Goal: Information Seeking & Learning: Learn about a topic

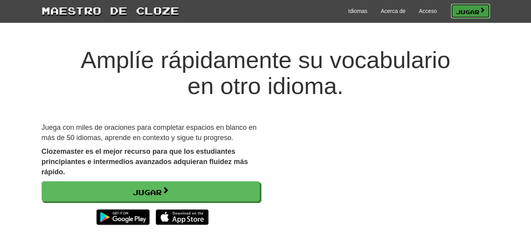
click at [464, 12] on font "Jugar" at bounding box center [468, 11] width 24 height 7
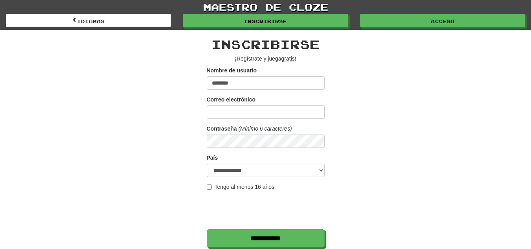
type input "********"
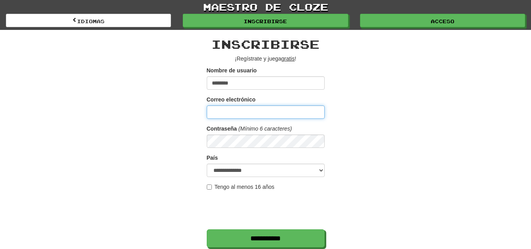
click at [266, 116] on input "Correo electrónico" at bounding box center [266, 111] width 118 height 13
type input "**********"
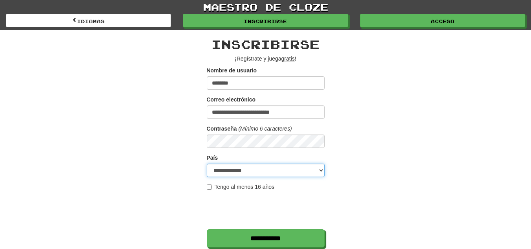
click at [252, 170] on select "**********" at bounding box center [266, 169] width 118 height 13
select select "**"
click at [207, 163] on select "**********" at bounding box center [266, 169] width 118 height 13
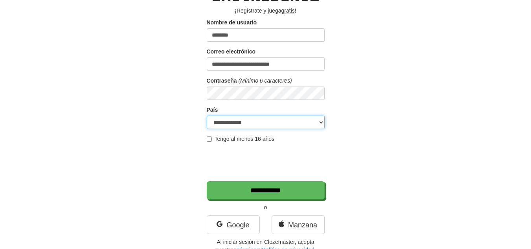
scroll to position [61, 0]
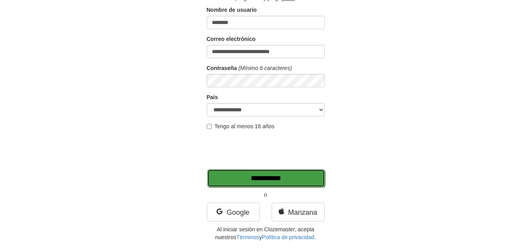
click at [294, 171] on input "**********" at bounding box center [266, 178] width 118 height 18
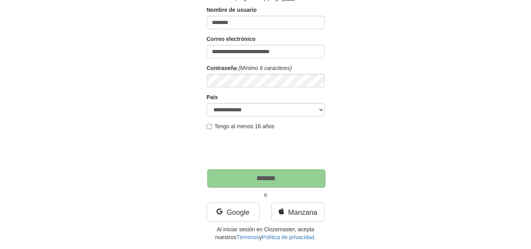
type input "*******"
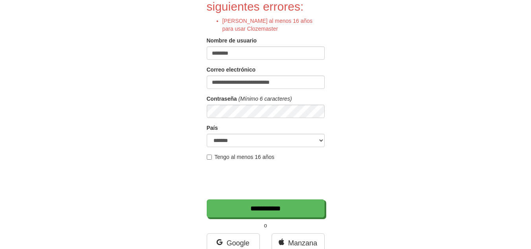
scroll to position [88, 0]
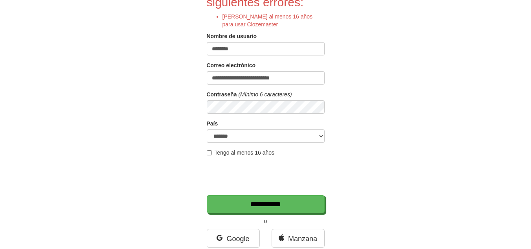
click at [224, 150] on font "Tengo al menos 16 años" at bounding box center [245, 152] width 60 height 6
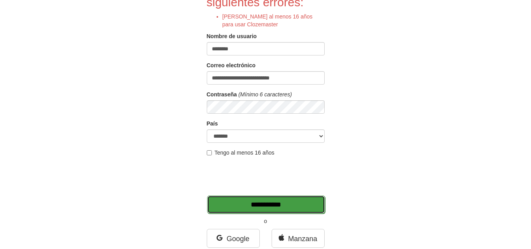
click at [263, 201] on input "**********" at bounding box center [266, 204] width 118 height 18
type input "*******"
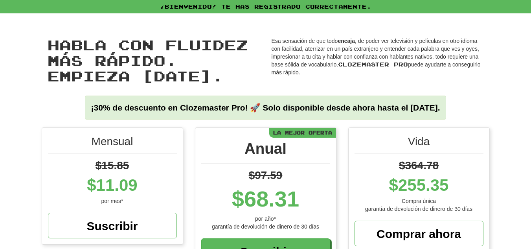
scroll to position [217, 0]
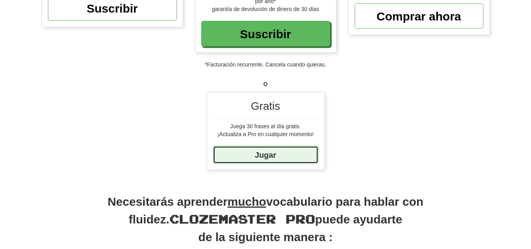
click at [275, 151] on font "Jugar" at bounding box center [265, 155] width 21 height 9
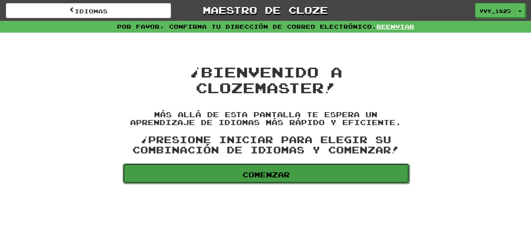
click at [333, 171] on link "Comenzar" at bounding box center [266, 173] width 287 height 20
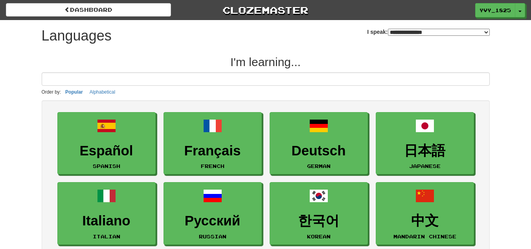
select select "*******"
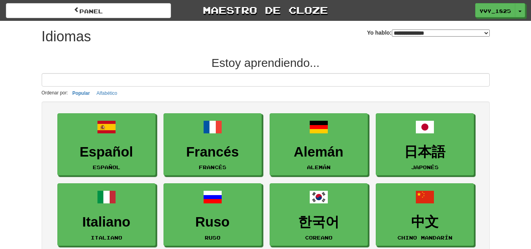
scroll to position [217, 0]
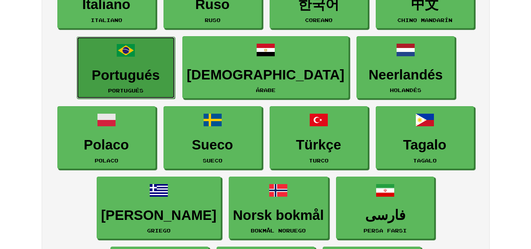
click at [118, 78] on font "Portugués" at bounding box center [126, 74] width 68 height 15
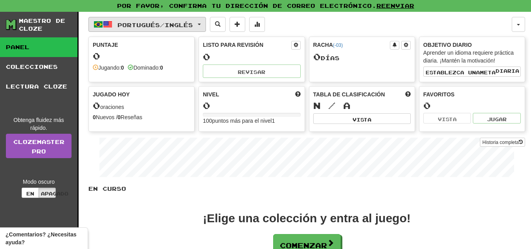
click at [193, 22] on font "Inglés" at bounding box center [179, 24] width 28 height 7
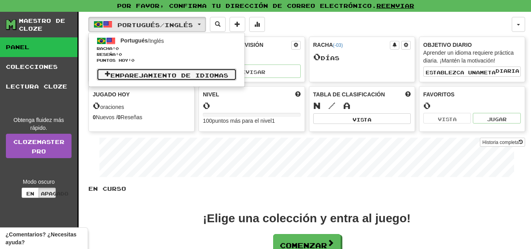
click at [151, 76] on font "Emparejamiento de idiomas" at bounding box center [169, 75] width 118 height 7
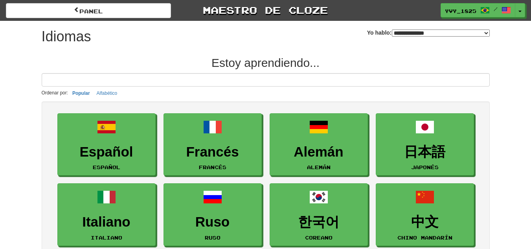
click at [413, 29] on select "**********" at bounding box center [441, 32] width 98 height 7
select select "*******"
click at [392, 29] on select "**********" at bounding box center [441, 32] width 98 height 7
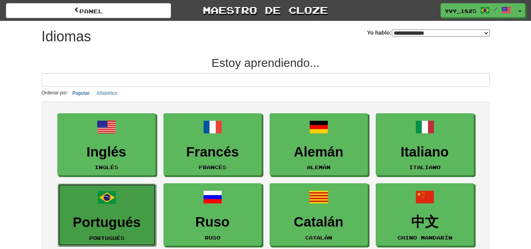
click at [86, 214] on font "Portugués" at bounding box center [107, 221] width 68 height 15
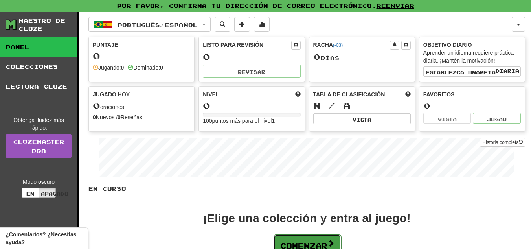
click at [309, 241] on font "Comenzar" at bounding box center [303, 244] width 47 height 9
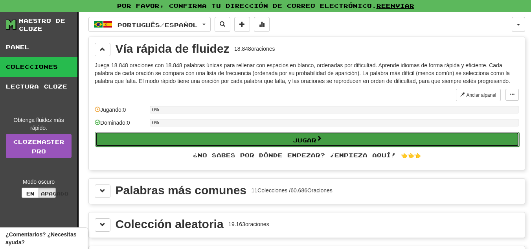
click at [351, 137] on button "Jugar" at bounding box center [307, 139] width 424 height 15
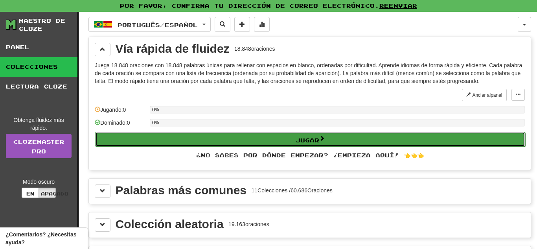
select select "**"
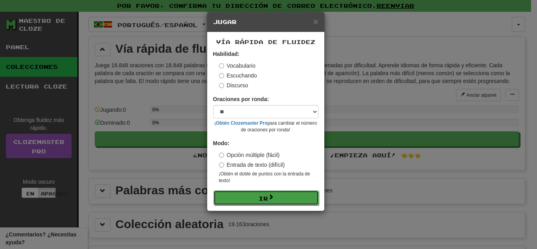
click at [284, 196] on button "Ir" at bounding box center [265, 197] width 105 height 15
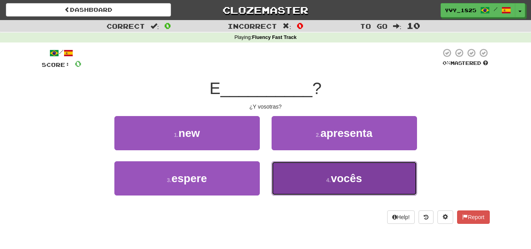
click at [320, 169] on button "4 . vocês" at bounding box center [344, 178] width 145 height 34
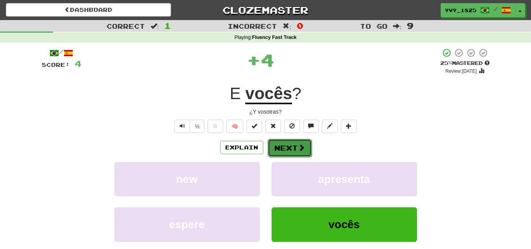
click at [290, 142] on button "Next" at bounding box center [290, 148] width 44 height 18
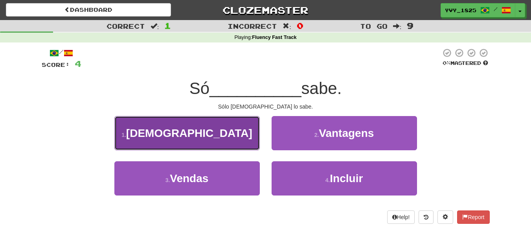
click at [219, 125] on button "1 . Deus" at bounding box center [186, 133] width 145 height 34
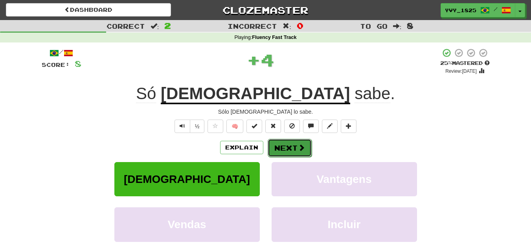
click at [287, 149] on button "Next" at bounding box center [290, 148] width 44 height 18
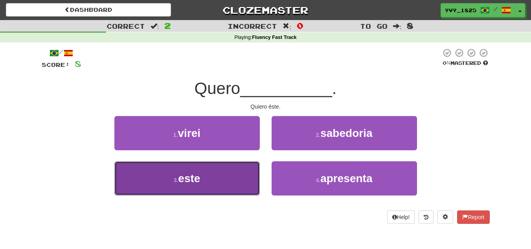
click at [226, 180] on button "3 . este" at bounding box center [186, 178] width 145 height 34
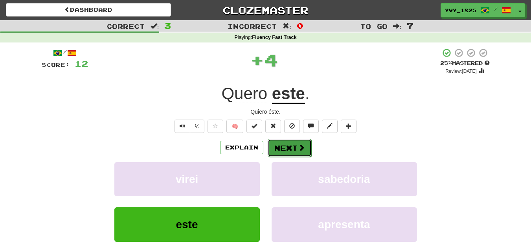
click at [290, 145] on button "Next" at bounding box center [290, 148] width 44 height 18
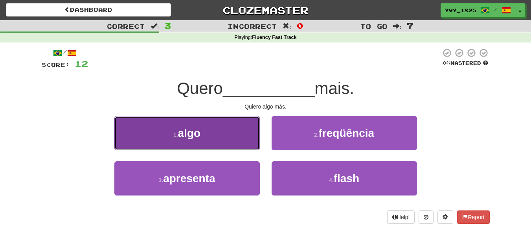
click at [232, 134] on button "1 . algo" at bounding box center [186, 133] width 145 height 34
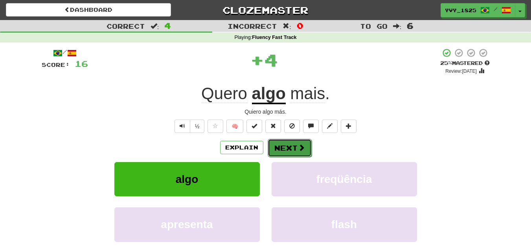
click at [278, 149] on button "Next" at bounding box center [290, 148] width 44 height 18
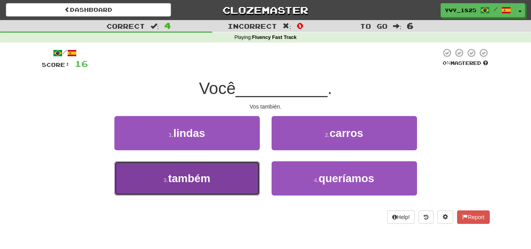
click at [227, 175] on button "3 . também" at bounding box center [186, 178] width 145 height 34
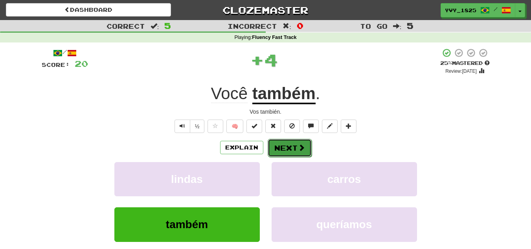
click at [281, 148] on button "Next" at bounding box center [290, 148] width 44 height 18
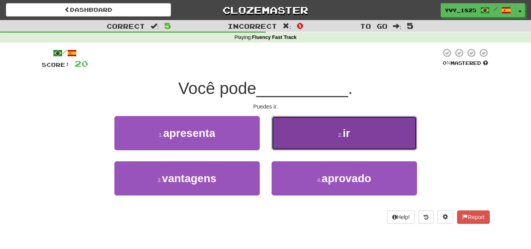
click at [332, 123] on button "2 . ir" at bounding box center [344, 133] width 145 height 34
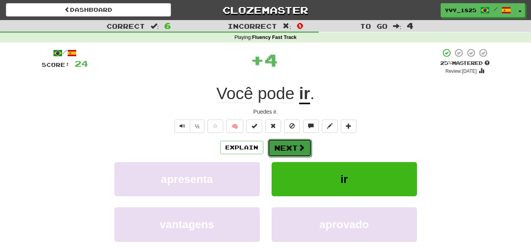
click at [299, 145] on span at bounding box center [301, 147] width 7 height 7
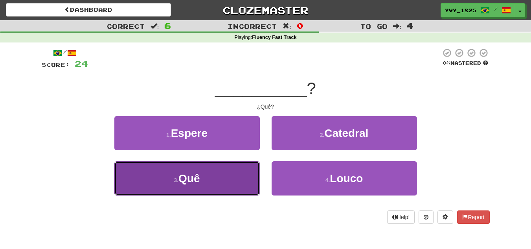
click at [239, 181] on button "3 . Quê" at bounding box center [186, 178] width 145 height 34
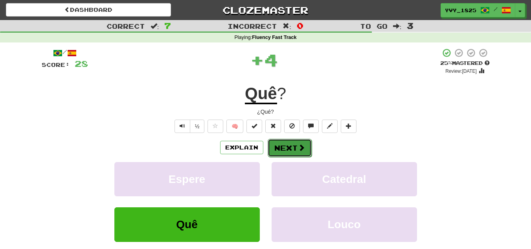
click at [291, 154] on button "Next" at bounding box center [290, 148] width 44 height 18
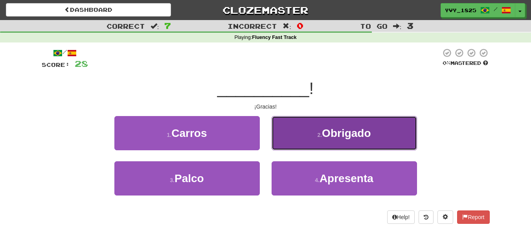
click at [331, 127] on span "Obrigado" at bounding box center [346, 133] width 49 height 12
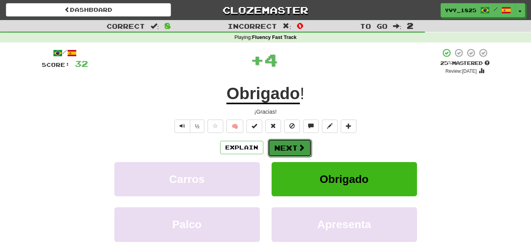
click at [283, 142] on button "Next" at bounding box center [290, 148] width 44 height 18
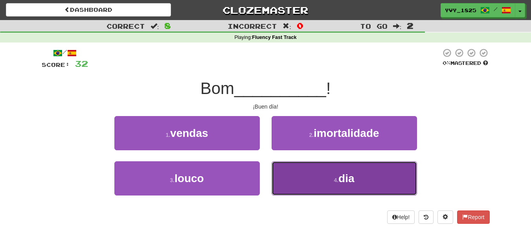
click at [309, 181] on button "4 . dia" at bounding box center [344, 178] width 145 height 34
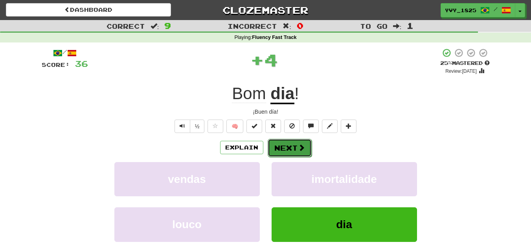
click at [298, 147] on span at bounding box center [301, 147] width 7 height 7
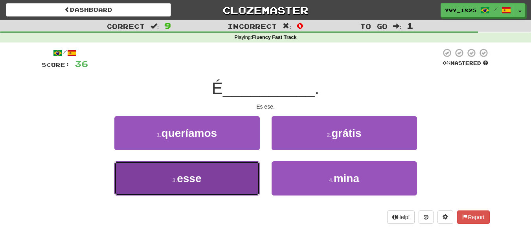
click at [244, 178] on button "3 . esse" at bounding box center [186, 178] width 145 height 34
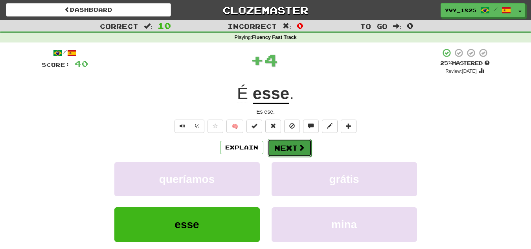
click at [280, 152] on button "Next" at bounding box center [290, 148] width 44 height 18
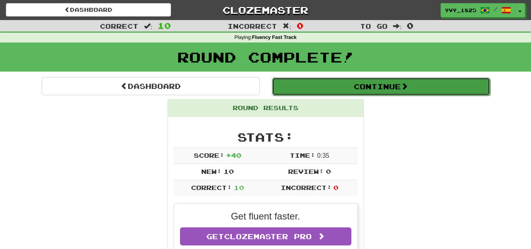
click at [392, 92] on button "Continue" at bounding box center [381, 86] width 218 height 18
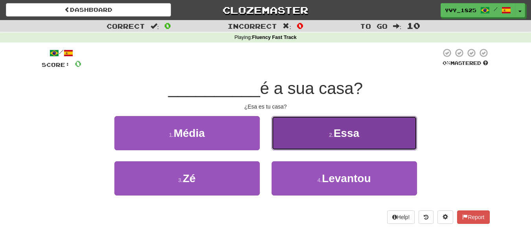
click at [307, 128] on button "2 . Essa" at bounding box center [344, 133] width 145 height 34
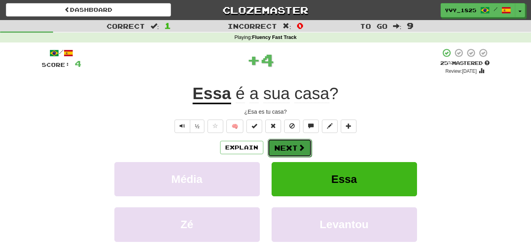
click at [292, 145] on button "Next" at bounding box center [290, 148] width 44 height 18
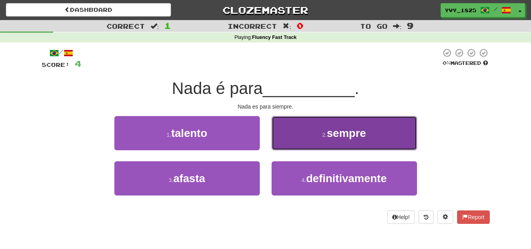
click at [305, 133] on button "2 . sempre" at bounding box center [344, 133] width 145 height 34
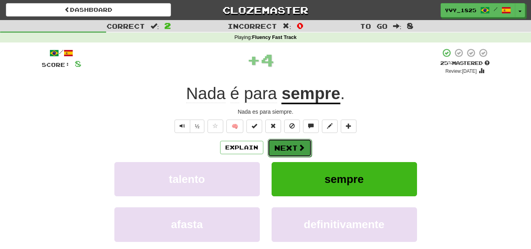
click at [293, 147] on button "Next" at bounding box center [290, 148] width 44 height 18
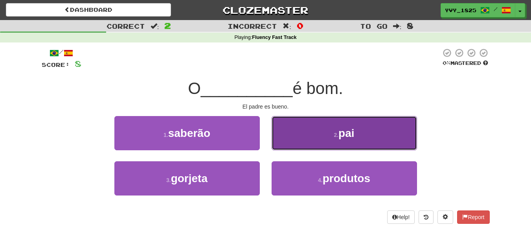
click at [318, 141] on button "2 . pai" at bounding box center [344, 133] width 145 height 34
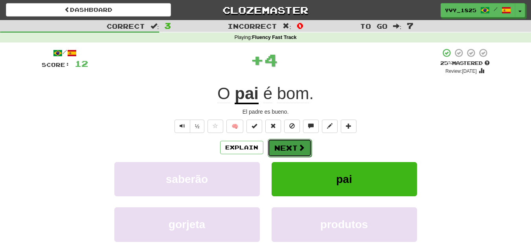
click at [283, 145] on button "Next" at bounding box center [290, 148] width 44 height 18
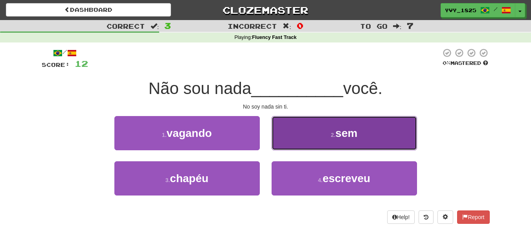
click at [295, 139] on button "2 . sem" at bounding box center [344, 133] width 145 height 34
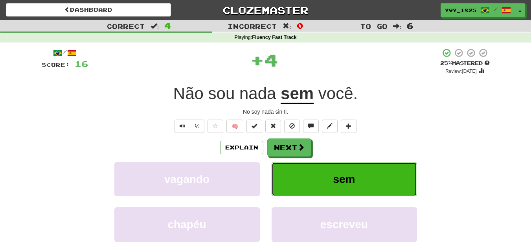
click at [305, 176] on button "sem" at bounding box center [344, 179] width 145 height 34
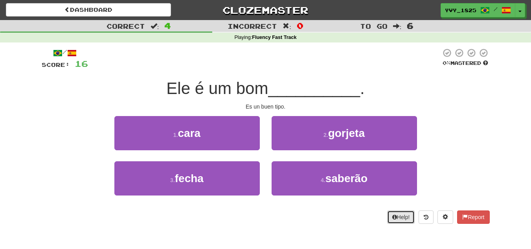
click at [396, 219] on button "Help!" at bounding box center [401, 216] width 28 height 13
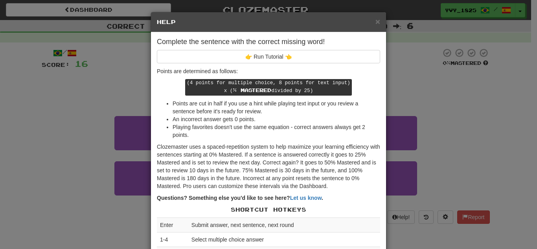
click at [378, 21] on div "× Help" at bounding box center [268, 22] width 235 height 20
click at [375, 20] on span "×" at bounding box center [377, 21] width 5 height 9
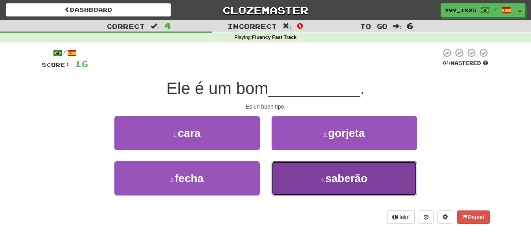
click at [357, 180] on span "saberão" at bounding box center [346, 178] width 42 height 12
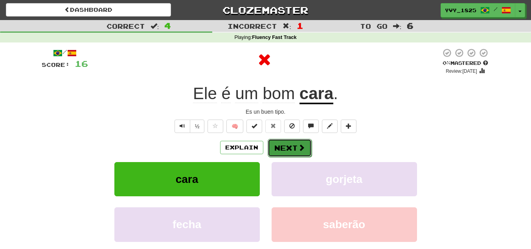
click at [301, 151] on span at bounding box center [301, 147] width 7 height 7
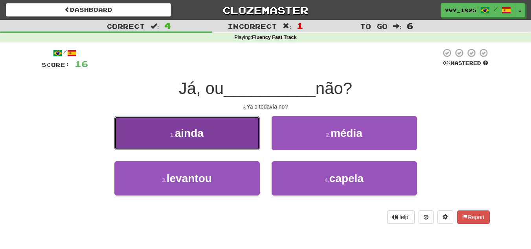
click at [245, 132] on button "1 . ainda" at bounding box center [186, 133] width 145 height 34
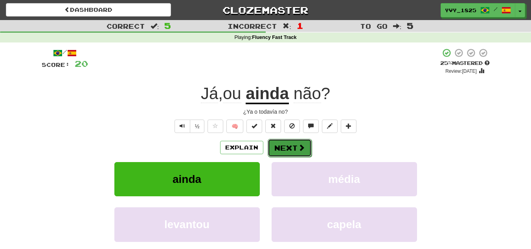
click at [289, 148] on button "Next" at bounding box center [290, 148] width 44 height 18
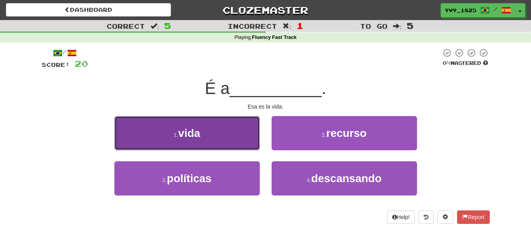
click at [238, 138] on button "1 . vida" at bounding box center [186, 133] width 145 height 34
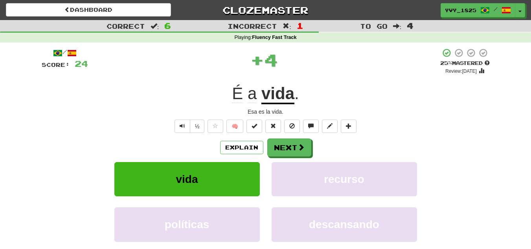
click at [235, 92] on span "É" at bounding box center [237, 93] width 11 height 19
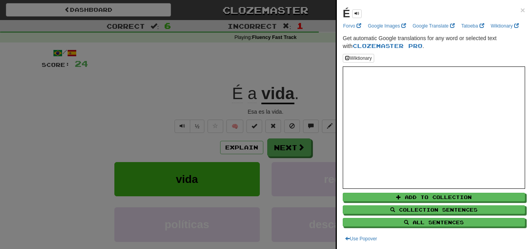
click at [519, 9] on div "É × Forvo Google Images Google Translate Tatoeba Wiktionary Get automatic Googl…" at bounding box center [434, 124] width 194 height 249
click at [520, 9] on span "×" at bounding box center [522, 10] width 5 height 9
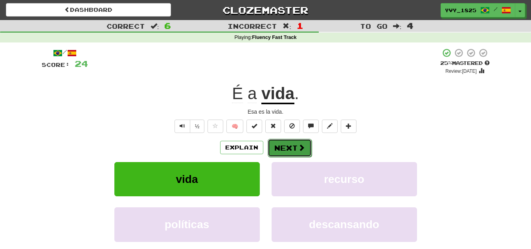
click at [298, 150] on span at bounding box center [301, 147] width 7 height 7
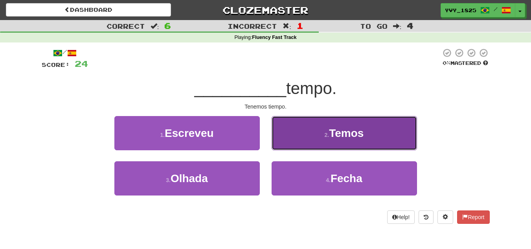
click at [316, 129] on button "2 . Temos" at bounding box center [344, 133] width 145 height 34
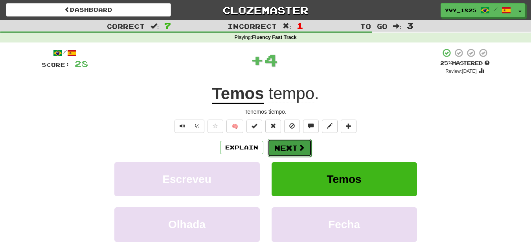
click at [304, 145] on span at bounding box center [301, 147] width 7 height 7
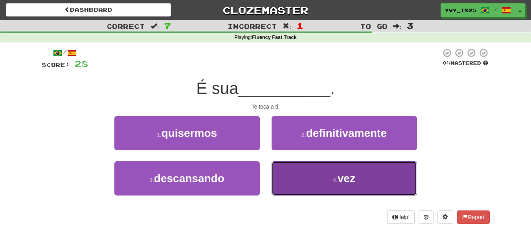
click at [302, 169] on button "4 . vez" at bounding box center [344, 178] width 145 height 34
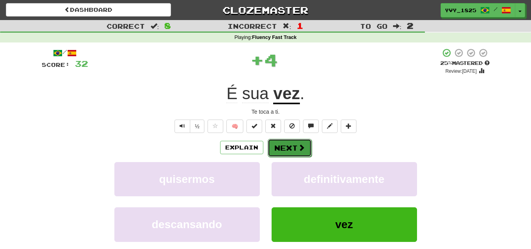
click at [285, 145] on button "Next" at bounding box center [290, 148] width 44 height 18
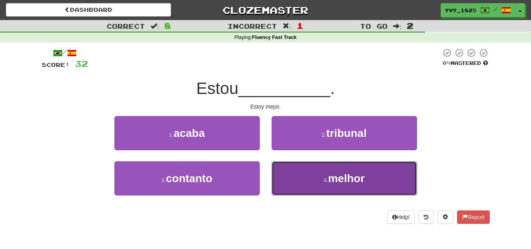
click at [320, 175] on button "4 . melhor" at bounding box center [344, 178] width 145 height 34
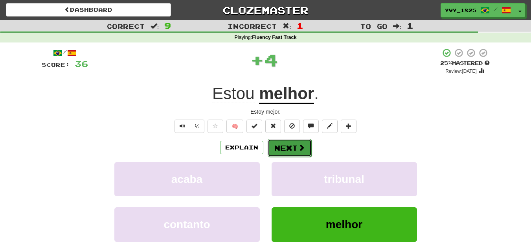
click at [299, 150] on span at bounding box center [301, 147] width 7 height 7
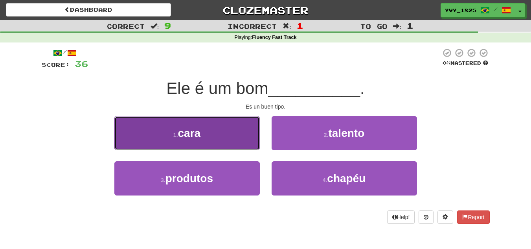
click at [239, 134] on button "1 . cara" at bounding box center [186, 133] width 145 height 34
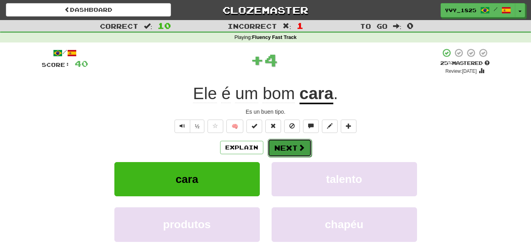
click at [290, 149] on button "Next" at bounding box center [290, 148] width 44 height 18
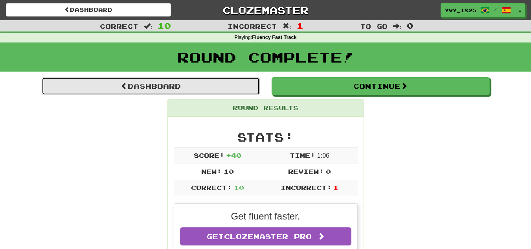
click at [236, 90] on link "Dashboard" at bounding box center [151, 86] width 218 height 18
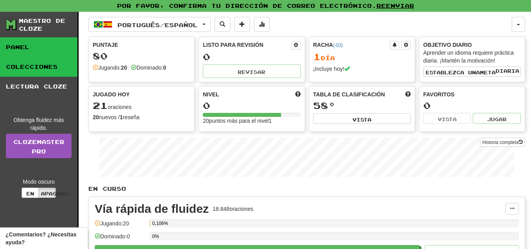
click at [55, 68] on font "Colecciones" at bounding box center [32, 66] width 52 height 7
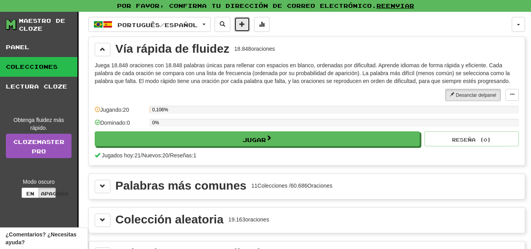
click at [245, 22] on span at bounding box center [242, 24] width 6 height 6
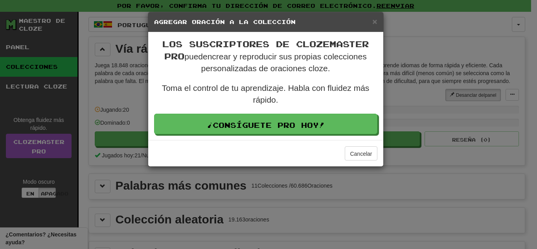
click at [372, 20] on h5 "Agregar oración a la colección" at bounding box center [265, 22] width 223 height 8
click at [374, 20] on font "×" at bounding box center [374, 21] width 5 height 9
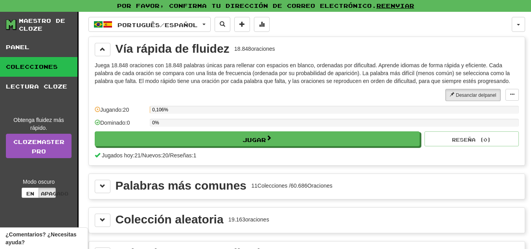
click at [44, 24] on font "Maestro de cloze" at bounding box center [42, 24] width 46 height 15
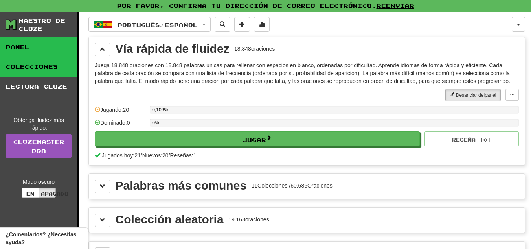
click at [26, 43] on link "Panel" at bounding box center [38, 47] width 77 height 20
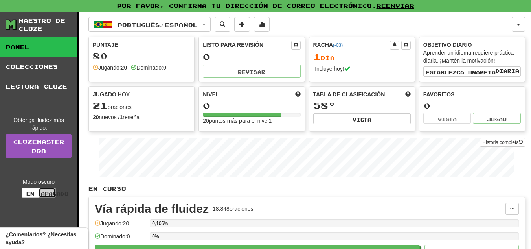
click at [39, 193] on button "Apagado" at bounding box center [47, 192] width 17 height 10
click at [28, 193] on font "En" at bounding box center [30, 194] width 8 height 6
click at [46, 192] on font "Apagado" at bounding box center [55, 194] width 28 height 6
click at [37, 192] on button "En" at bounding box center [30, 192] width 17 height 10
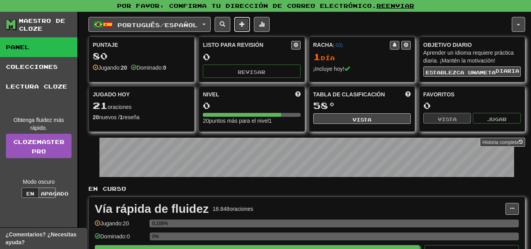
click at [245, 24] on span at bounding box center [242, 24] width 6 height 6
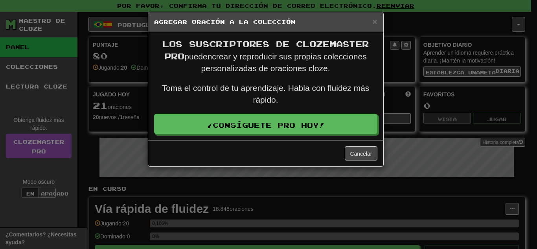
click at [371, 20] on h5 "Agregar oración a la colección" at bounding box center [265, 22] width 223 height 8
click at [375, 19] on font "×" at bounding box center [374, 21] width 5 height 9
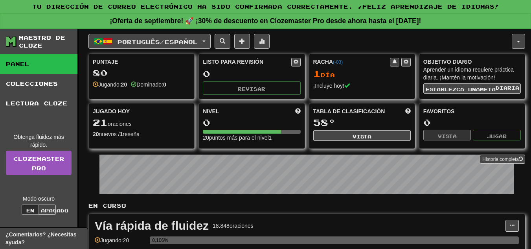
click at [521, 43] on button "button" at bounding box center [518, 41] width 13 height 15
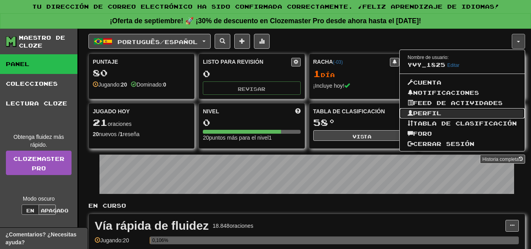
click at [470, 112] on link "Perfil" at bounding box center [462, 113] width 125 height 10
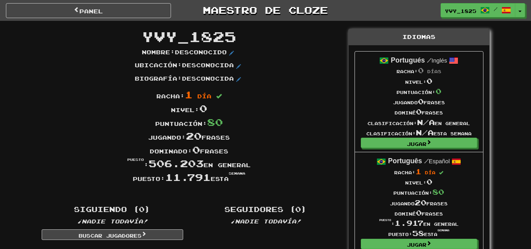
scroll to position [217, 0]
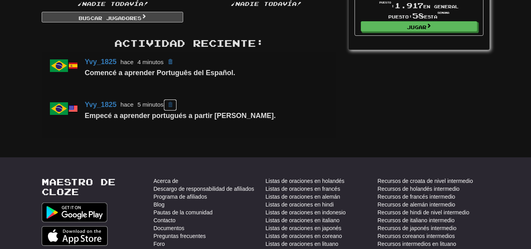
click at [171, 102] on button at bounding box center [169, 105] width 13 height 12
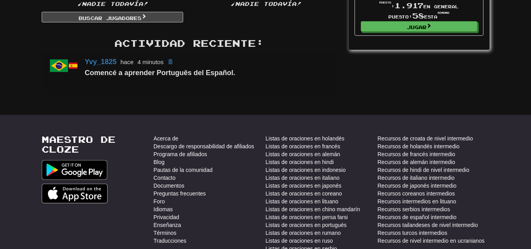
scroll to position [0, 0]
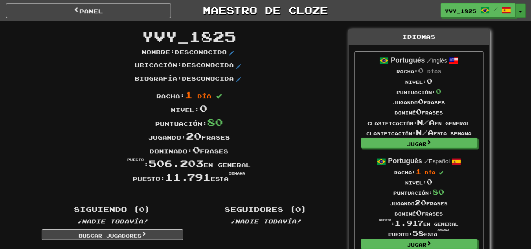
click at [516, 6] on button "Alternar menú desplegable" at bounding box center [520, 11] width 10 height 14
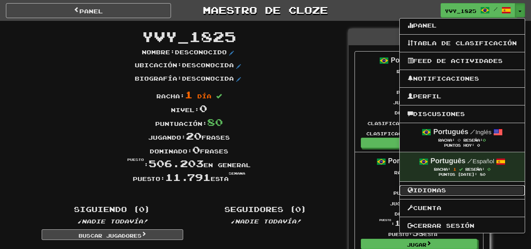
click at [436, 188] on font "Idiomas" at bounding box center [429, 190] width 33 height 7
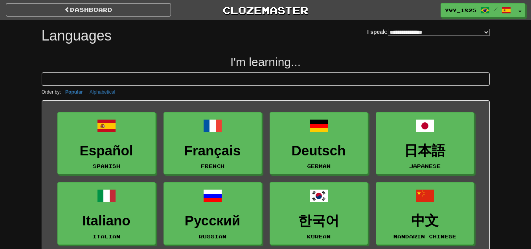
select select "*******"
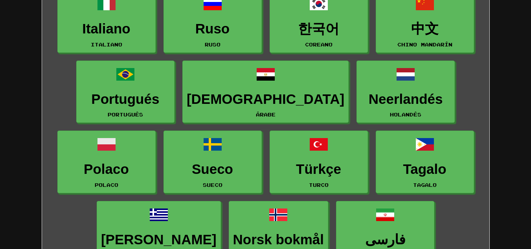
scroll to position [137, 0]
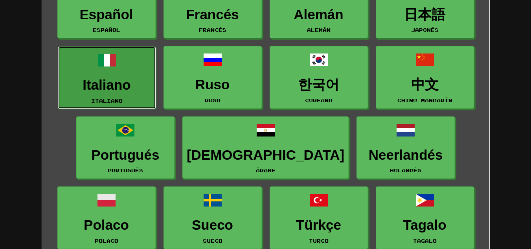
click at [99, 93] on link "Italiano italiano" at bounding box center [107, 77] width 98 height 62
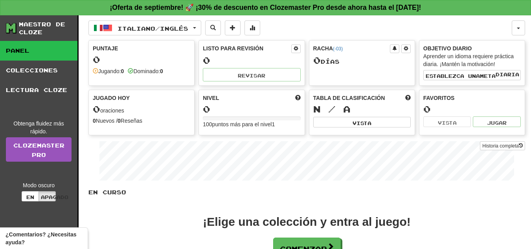
click at [199, 35] on div "Italiano / Inglés Italiano / English Streak: 0 Review: 0 Points [DATE]: 0 Portu…" at bounding box center [306, 165] width 437 height 301
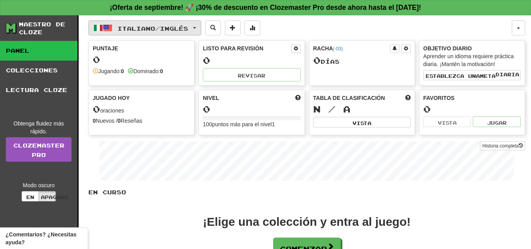
click at [198, 32] on button "Italiano / Inglés" at bounding box center [144, 27] width 113 height 15
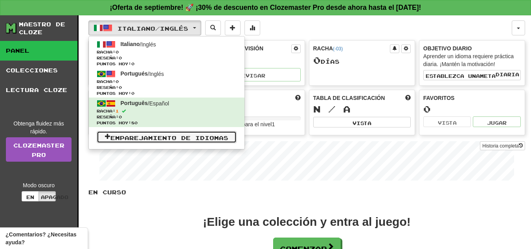
click at [173, 138] on font "Emparejamiento de idiomas" at bounding box center [169, 137] width 118 height 7
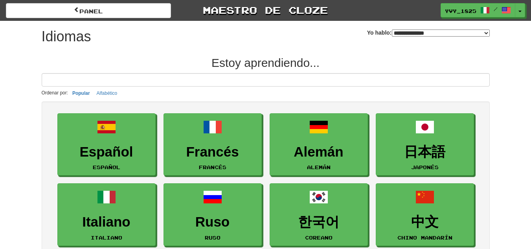
click at [484, 32] on select "**********" at bounding box center [441, 32] width 98 height 7
select select "*******"
click at [392, 29] on select "**********" at bounding box center [441, 32] width 98 height 7
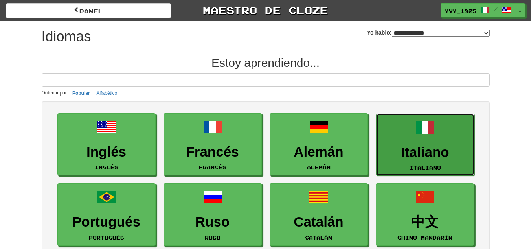
click at [416, 139] on link "Italiano italiano" at bounding box center [425, 145] width 98 height 62
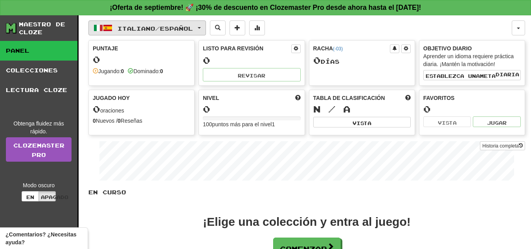
click at [201, 24] on button "Italiano / Español" at bounding box center [146, 27] width 117 height 15
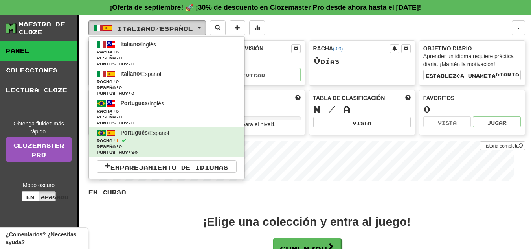
click at [205, 29] on button "Italiano / Español" at bounding box center [146, 27] width 117 height 15
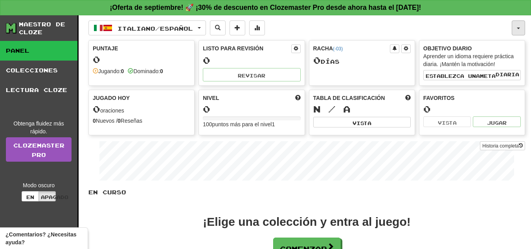
click at [516, 30] on button "button" at bounding box center [518, 27] width 13 height 15
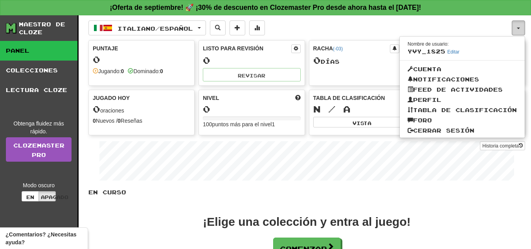
click at [515, 27] on button "button" at bounding box center [518, 27] width 13 height 15
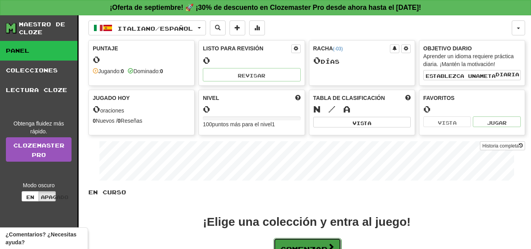
click at [321, 242] on button "Comenzar" at bounding box center [308, 248] width 68 height 20
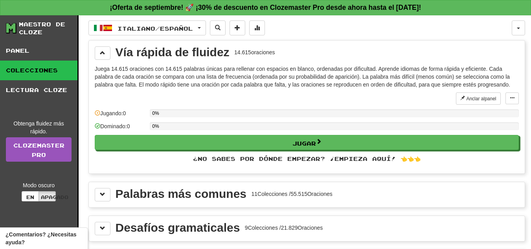
click at [365, 197] on div "Palabras más comunes 11 Colecciones / 55.515 Oraciones" at bounding box center [307, 194] width 424 height 13
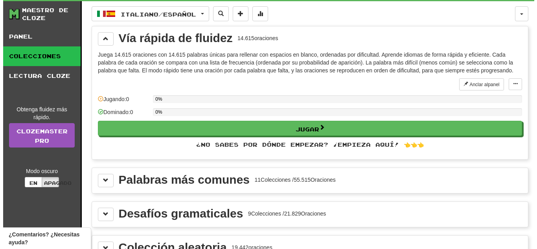
scroll to position [11, 0]
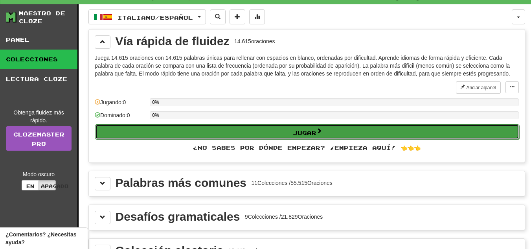
click at [474, 129] on button "Jugar" at bounding box center [307, 131] width 424 height 15
select select "**"
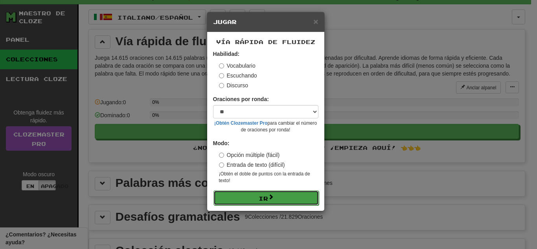
click at [252, 200] on button "Ir" at bounding box center [265, 197] width 105 height 15
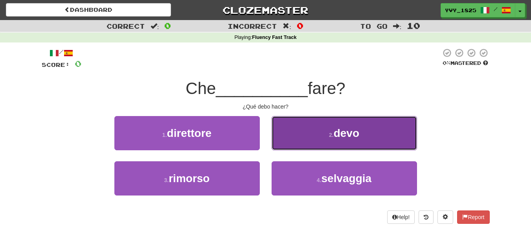
click at [378, 127] on button "2 . devo" at bounding box center [344, 133] width 145 height 34
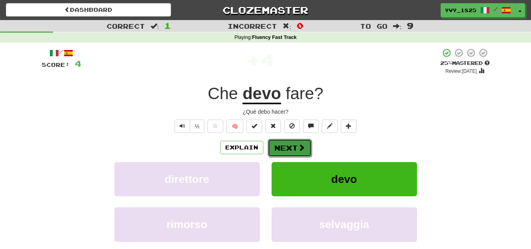
click at [287, 143] on button "Next" at bounding box center [290, 148] width 44 height 18
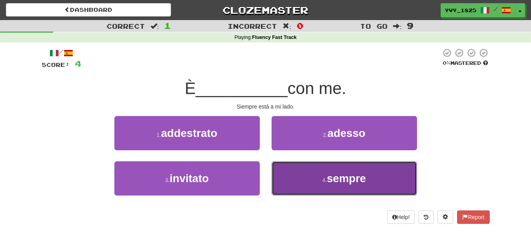
click at [323, 177] on small "4 ." at bounding box center [324, 180] width 5 height 6
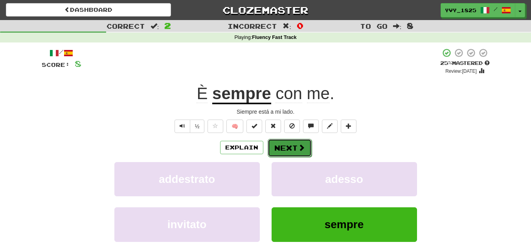
click at [294, 145] on button "Next" at bounding box center [290, 148] width 44 height 18
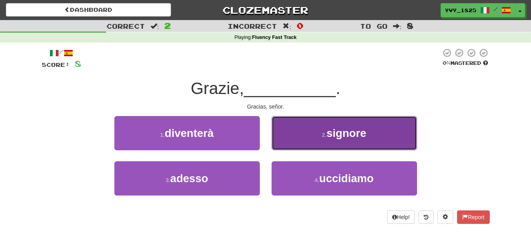
click at [305, 130] on button "2 . signore" at bounding box center [344, 133] width 145 height 34
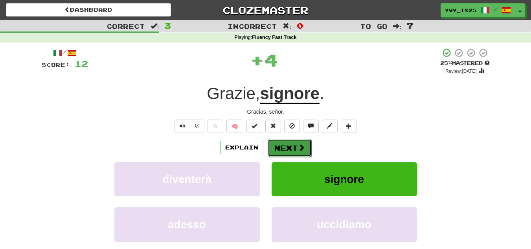
click at [294, 149] on button "Next" at bounding box center [290, 148] width 44 height 18
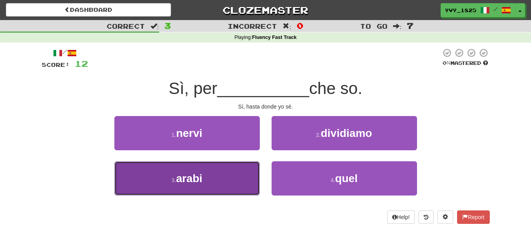
click at [245, 182] on button "3 . arabi" at bounding box center [186, 178] width 145 height 34
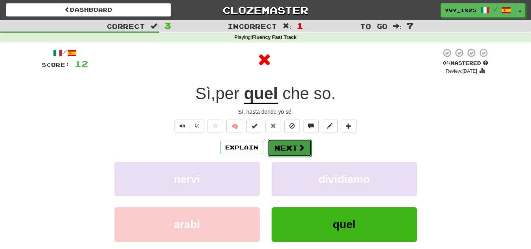
click at [298, 152] on button "Next" at bounding box center [290, 148] width 44 height 18
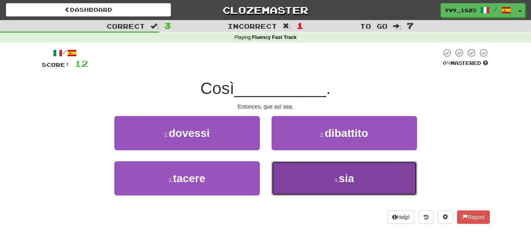
click at [303, 179] on button "4 . sia" at bounding box center [344, 178] width 145 height 34
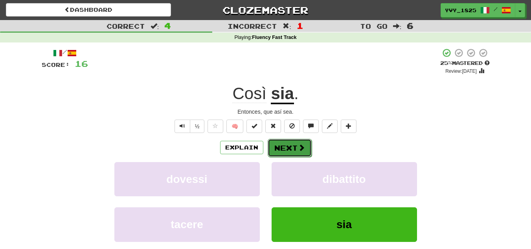
click at [294, 144] on button "Next" at bounding box center [290, 148] width 44 height 18
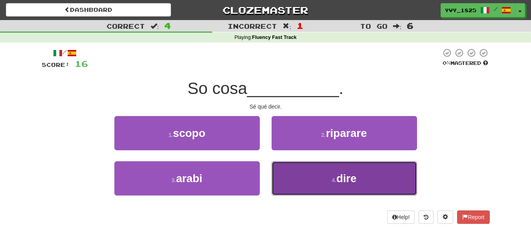
click at [314, 174] on button "4 . dire" at bounding box center [344, 178] width 145 height 34
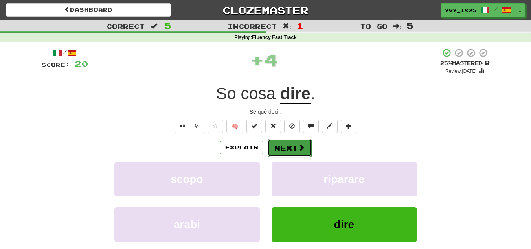
click at [288, 145] on button "Next" at bounding box center [290, 148] width 44 height 18
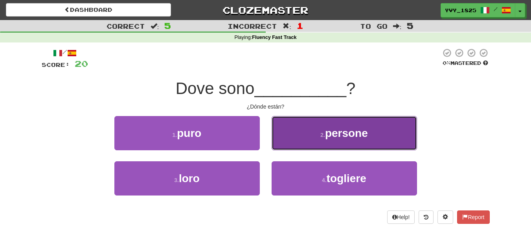
click at [304, 141] on button "2 . persone" at bounding box center [344, 133] width 145 height 34
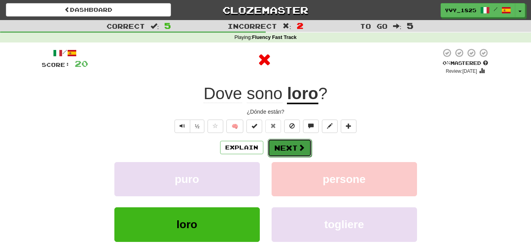
click at [289, 147] on button "Next" at bounding box center [290, 148] width 44 height 18
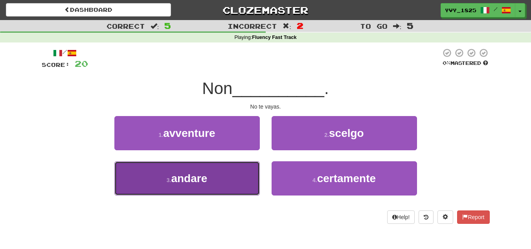
click at [239, 179] on button "3 . andare" at bounding box center [186, 178] width 145 height 34
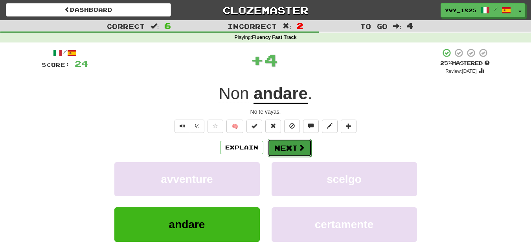
click at [287, 148] on button "Next" at bounding box center [290, 148] width 44 height 18
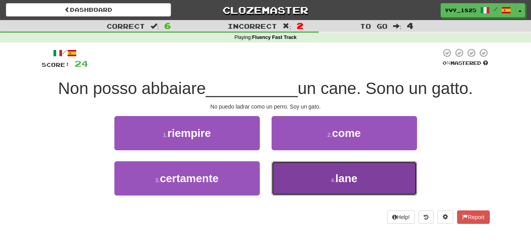
click at [292, 182] on button "4 . lane" at bounding box center [344, 178] width 145 height 34
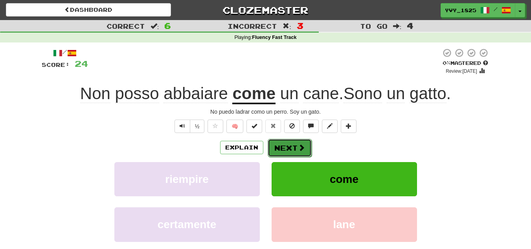
click at [298, 145] on span at bounding box center [301, 147] width 7 height 7
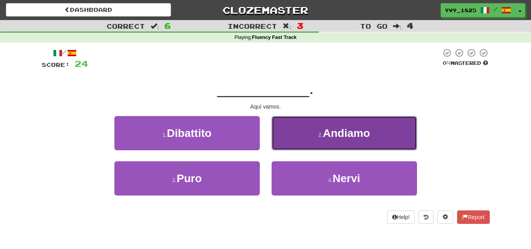
click at [305, 134] on button "2 . Andiamo" at bounding box center [344, 133] width 145 height 34
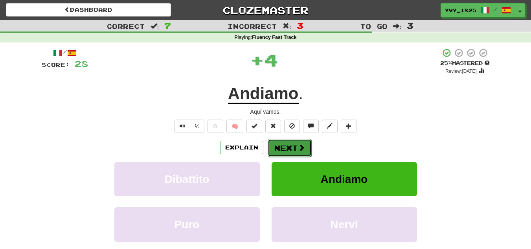
click at [295, 146] on button "Next" at bounding box center [290, 148] width 44 height 18
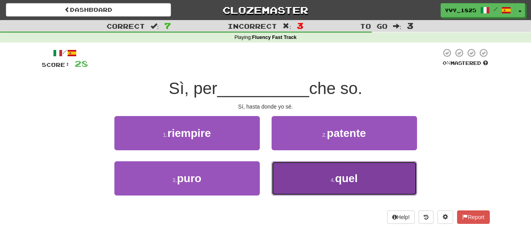
click at [308, 191] on button "4 . quel" at bounding box center [344, 178] width 145 height 34
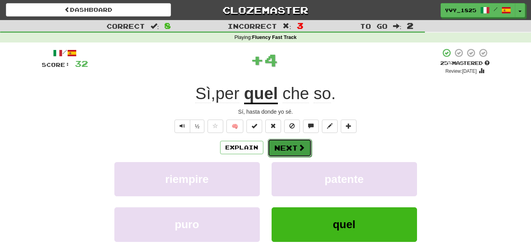
click at [288, 144] on button "Next" at bounding box center [290, 148] width 44 height 18
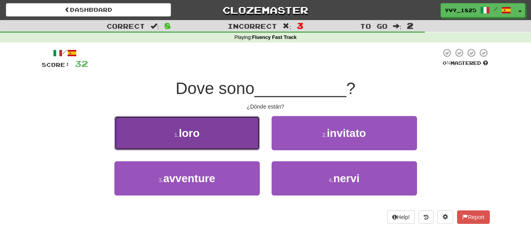
click at [223, 138] on button "1 . loro" at bounding box center [186, 133] width 145 height 34
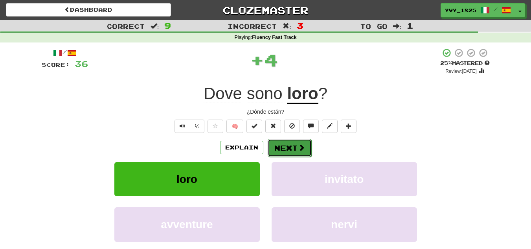
click at [285, 145] on button "Next" at bounding box center [290, 148] width 44 height 18
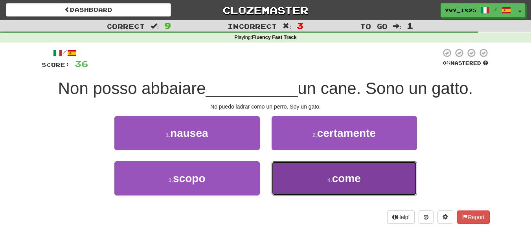
click at [297, 173] on button "4 . come" at bounding box center [344, 178] width 145 height 34
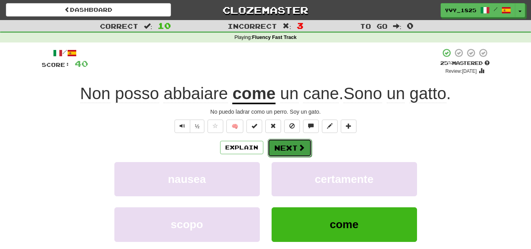
click at [284, 146] on button "Next" at bounding box center [290, 148] width 44 height 18
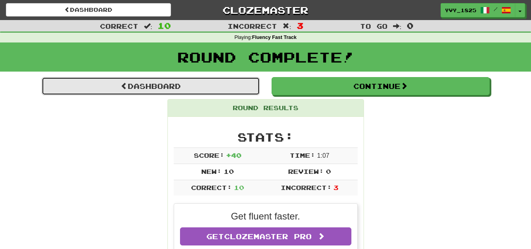
click at [245, 84] on link "Dashboard" at bounding box center [151, 86] width 218 height 18
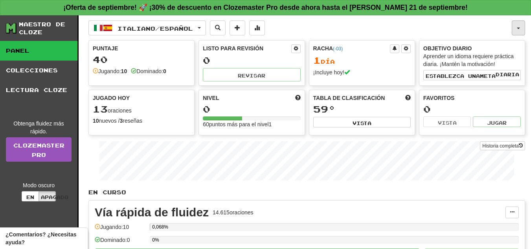
click at [516, 30] on button "button" at bounding box center [518, 27] width 13 height 15
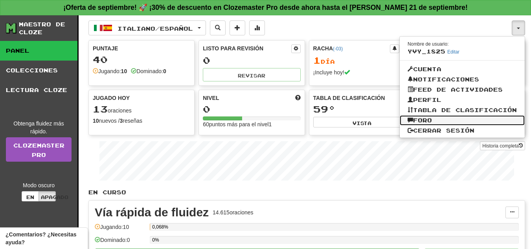
click at [428, 119] on font "Foro" at bounding box center [422, 120] width 19 height 7
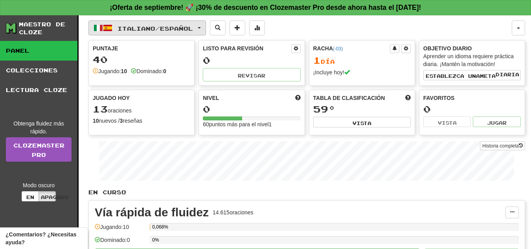
click at [206, 26] on button "Italiano / Español" at bounding box center [146, 27] width 117 height 15
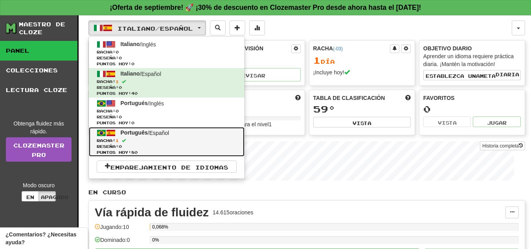
click at [167, 143] on span "Reseña: 0" at bounding box center [167, 146] width 140 height 6
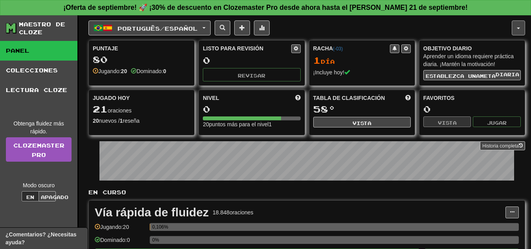
click at [515, 27] on button "button" at bounding box center [518, 27] width 13 height 15
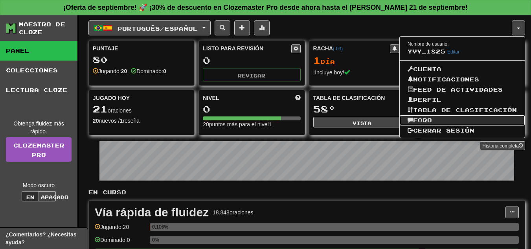
click at [472, 117] on link "Foro" at bounding box center [462, 120] width 125 height 10
